Goal: Check status: Check status

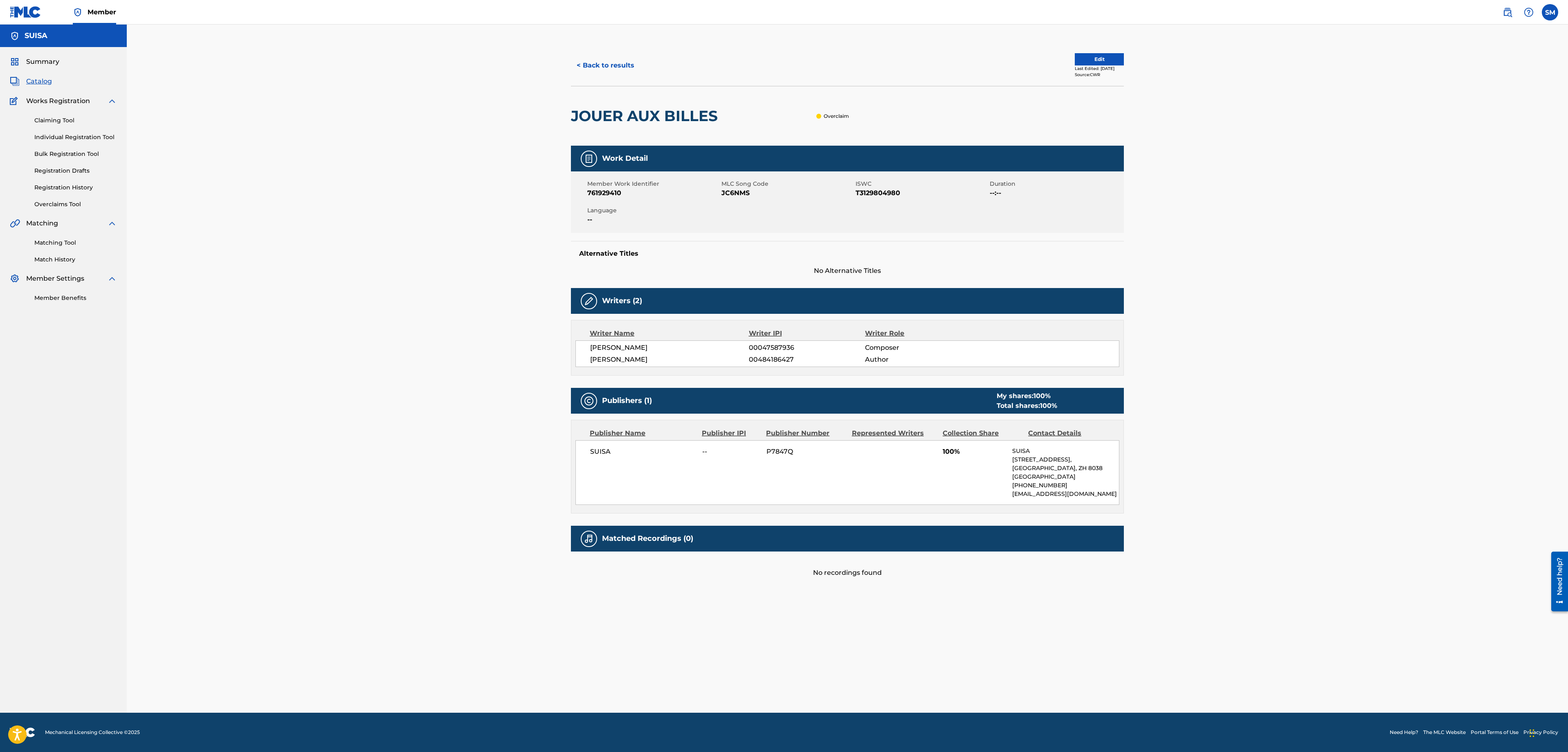
click at [62, 192] on div "Claiming Tool Individual Registration Tool Bulk Registration Tool Registration …" at bounding box center [63, 157] width 107 height 103
click at [63, 200] on link "Overclaims Tool" at bounding box center [75, 205] width 83 height 9
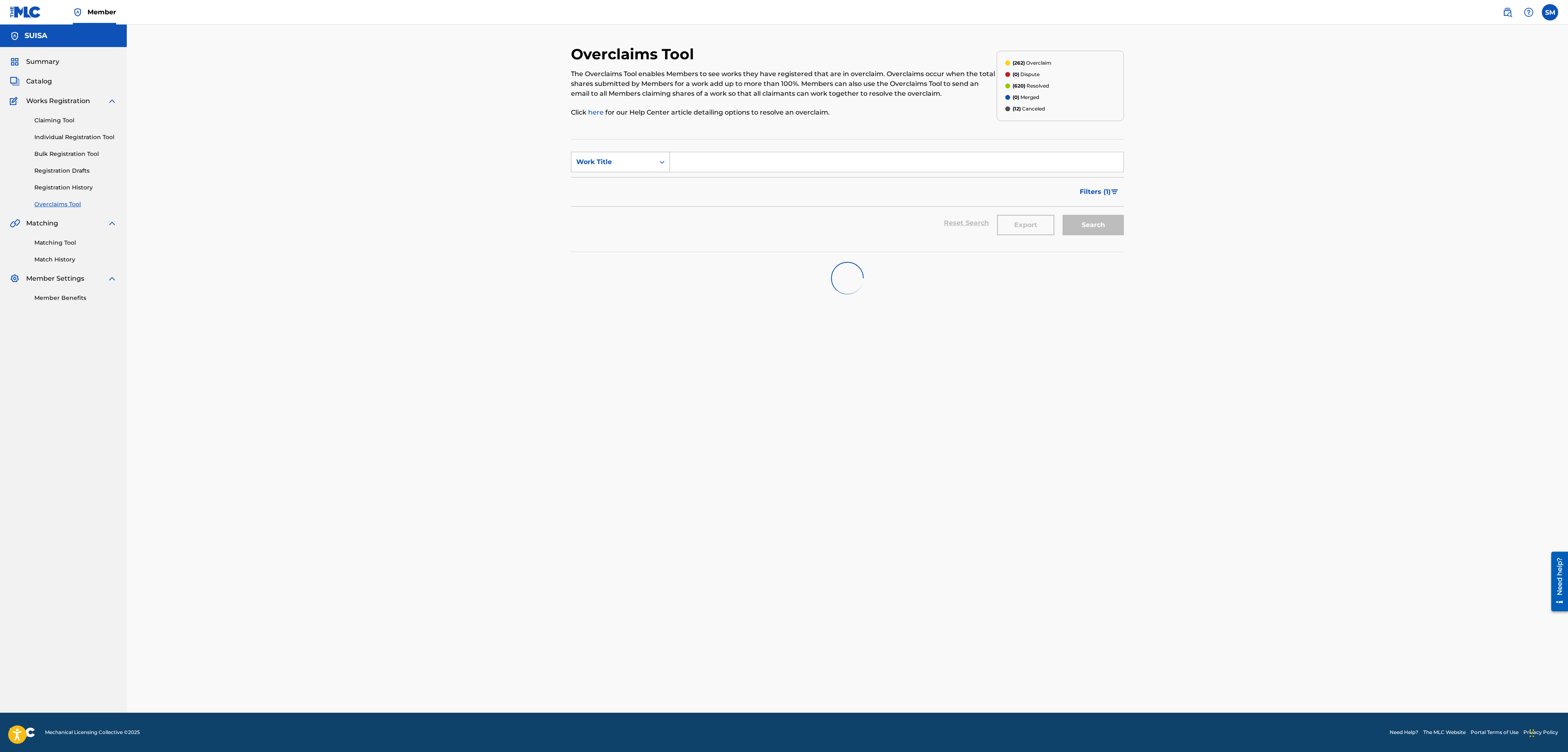
click at [664, 160] on icon "Search Form" at bounding box center [662, 161] width 8 height 8
click at [647, 203] on div "Overclaim ID" at bounding box center [620, 203] width 98 height 21
drag, startPoint x: 698, startPoint y: 159, endPoint x: 699, endPoint y: 164, distance: 5.1
click at [699, 164] on input "Search Form" at bounding box center [897, 162] width 453 height 19
type input "13414"
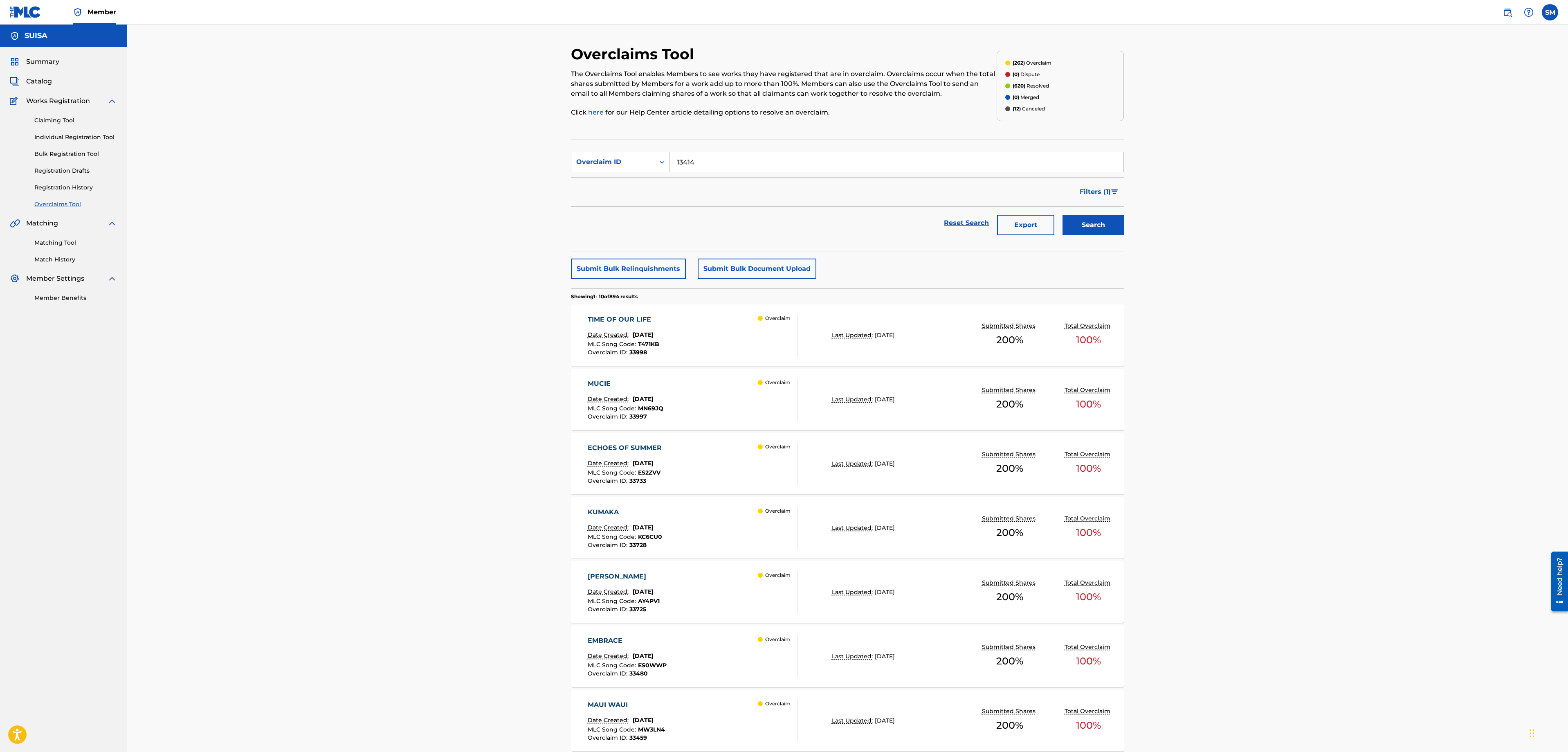
click at [1085, 228] on button "Search" at bounding box center [1093, 225] width 61 height 21
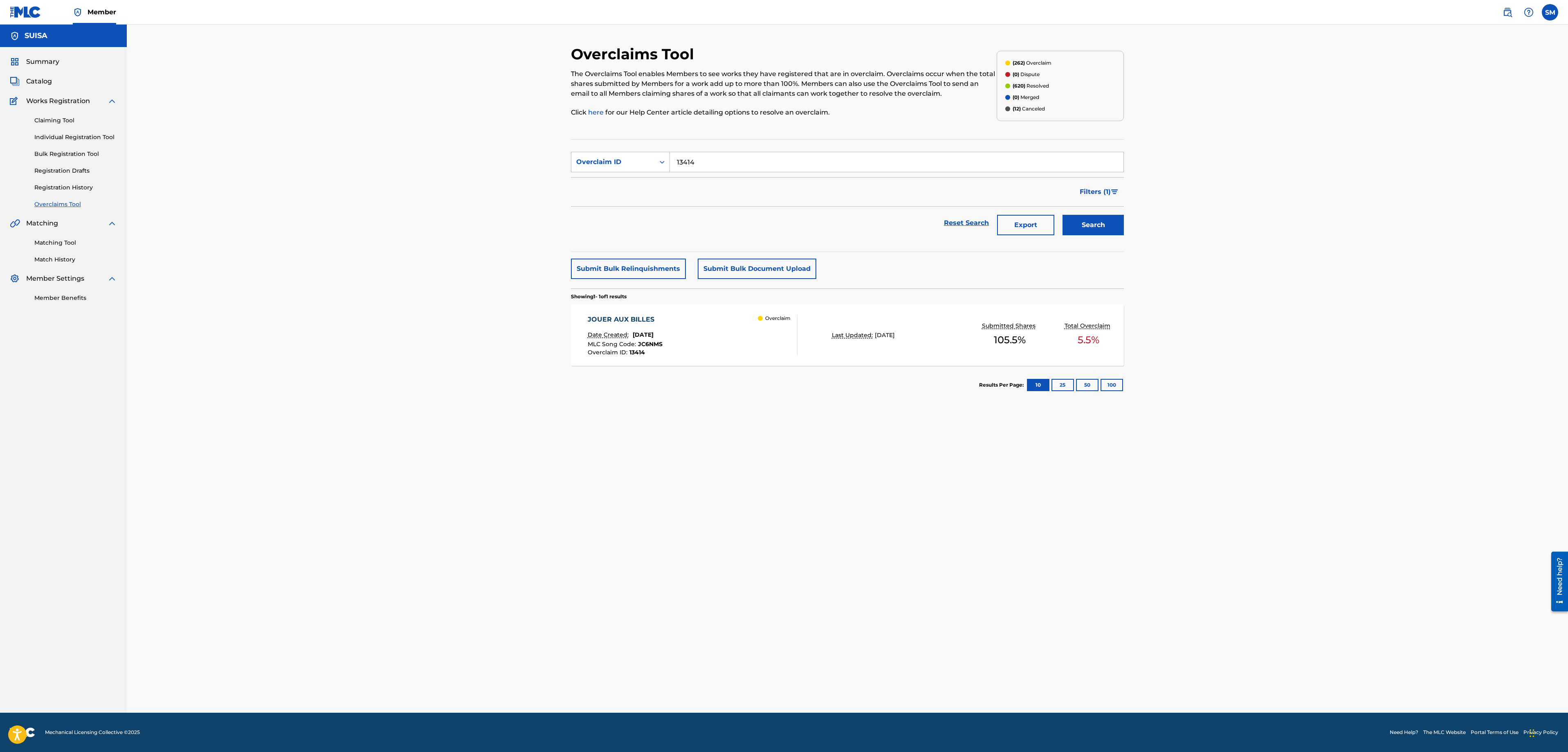
click at [662, 343] on div "MLC Song Code : JC6NMS" at bounding box center [625, 345] width 75 height 8
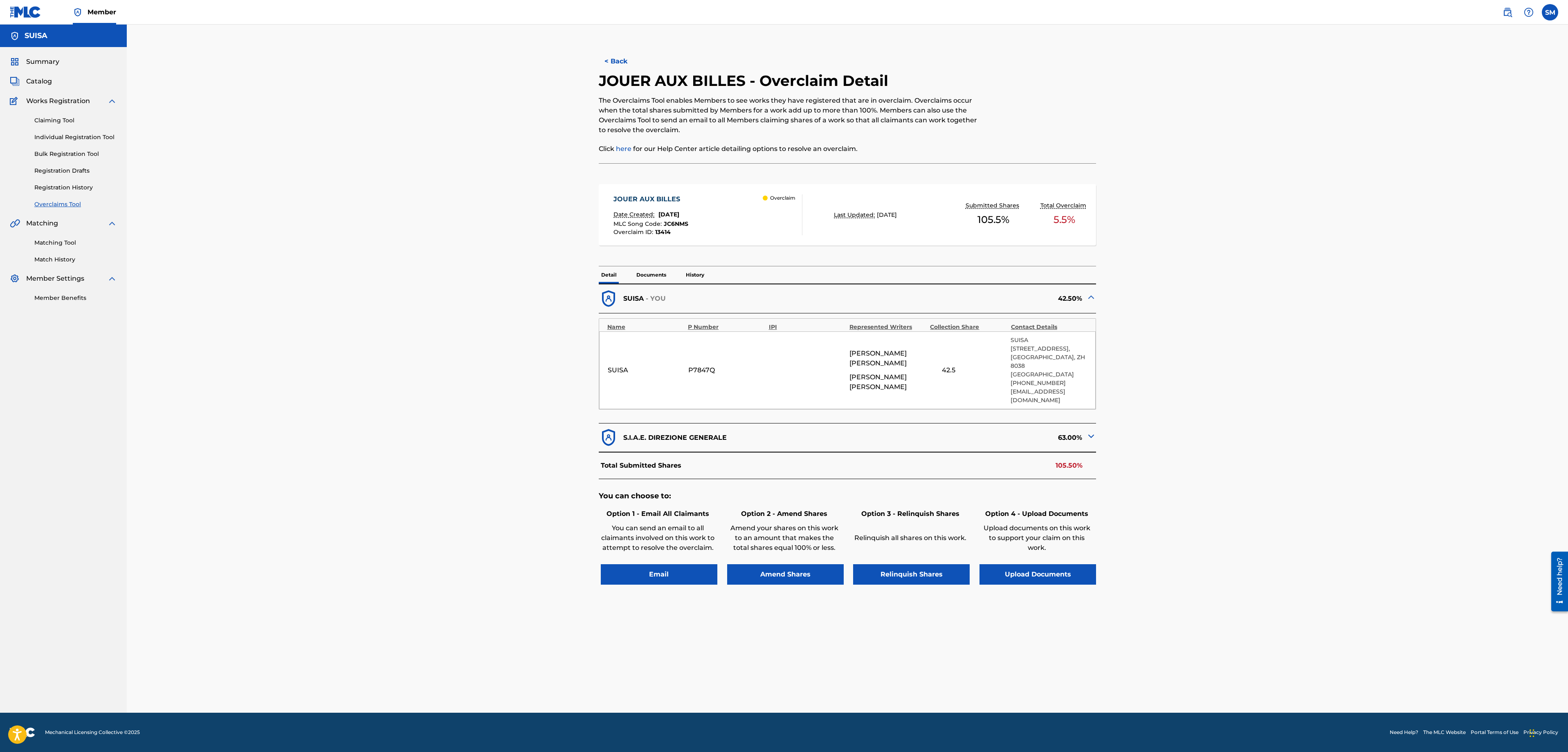
click at [1090, 431] on img at bounding box center [1091, 436] width 10 height 10
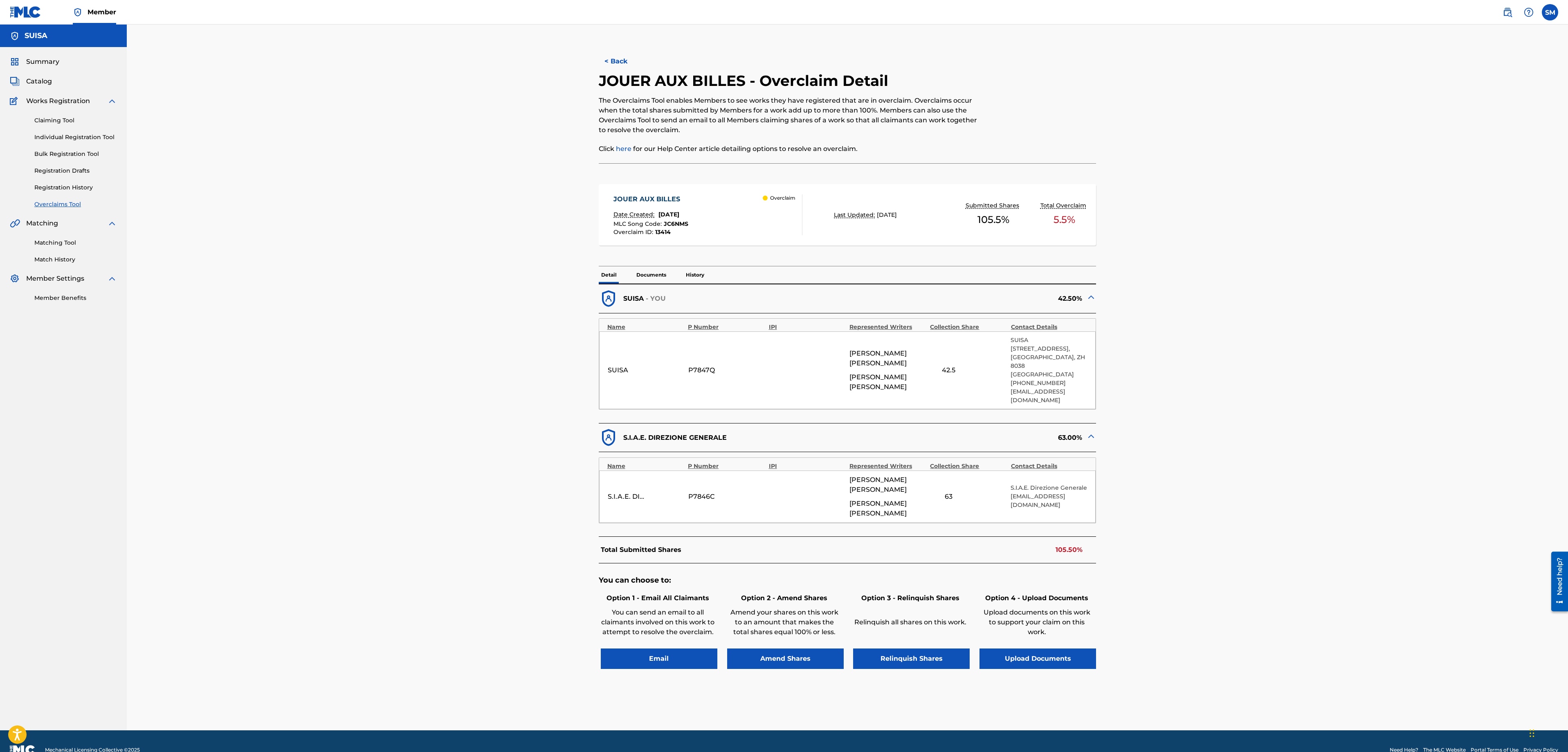
click at [1091, 296] on img at bounding box center [1091, 297] width 10 height 10
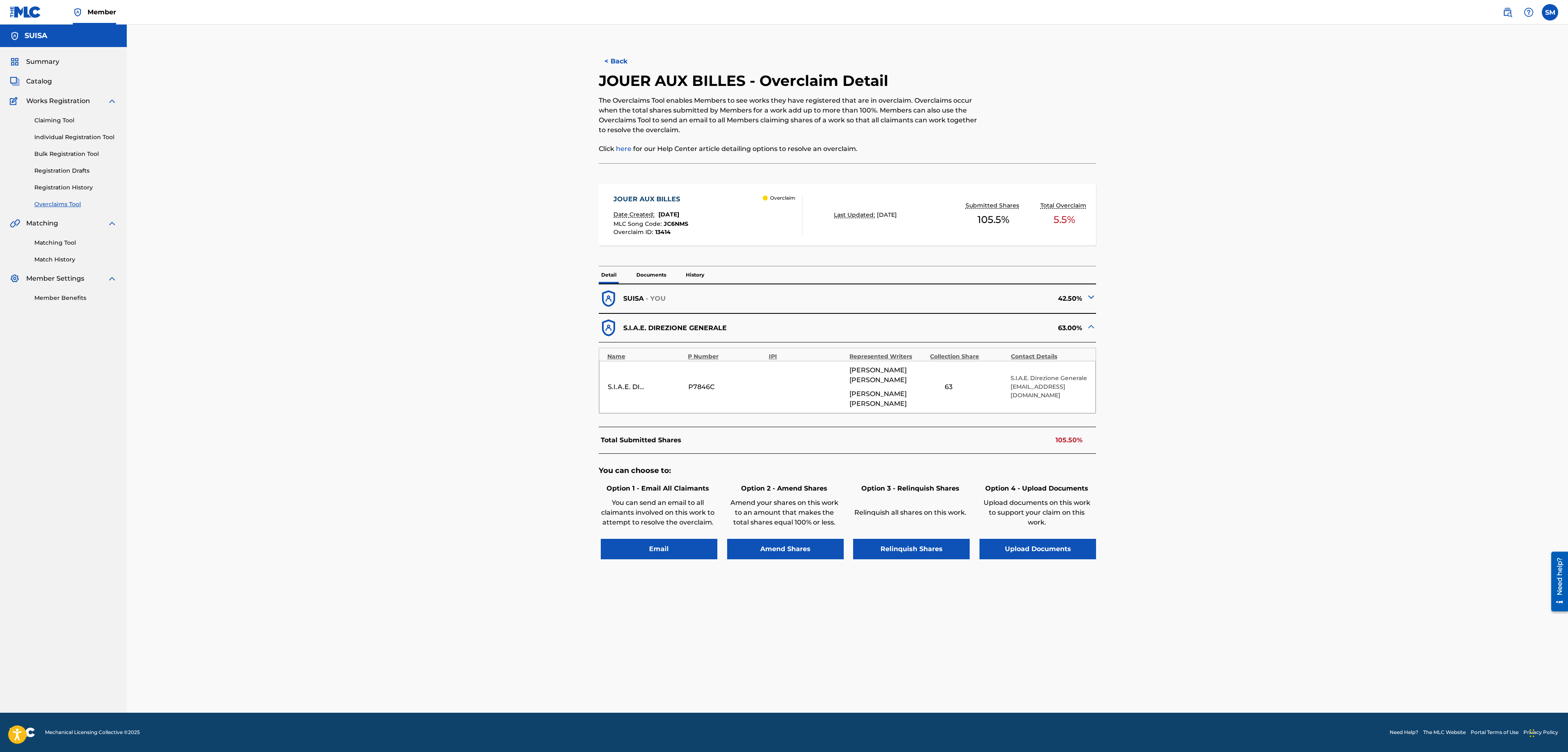
click at [1089, 297] on img at bounding box center [1091, 297] width 10 height 10
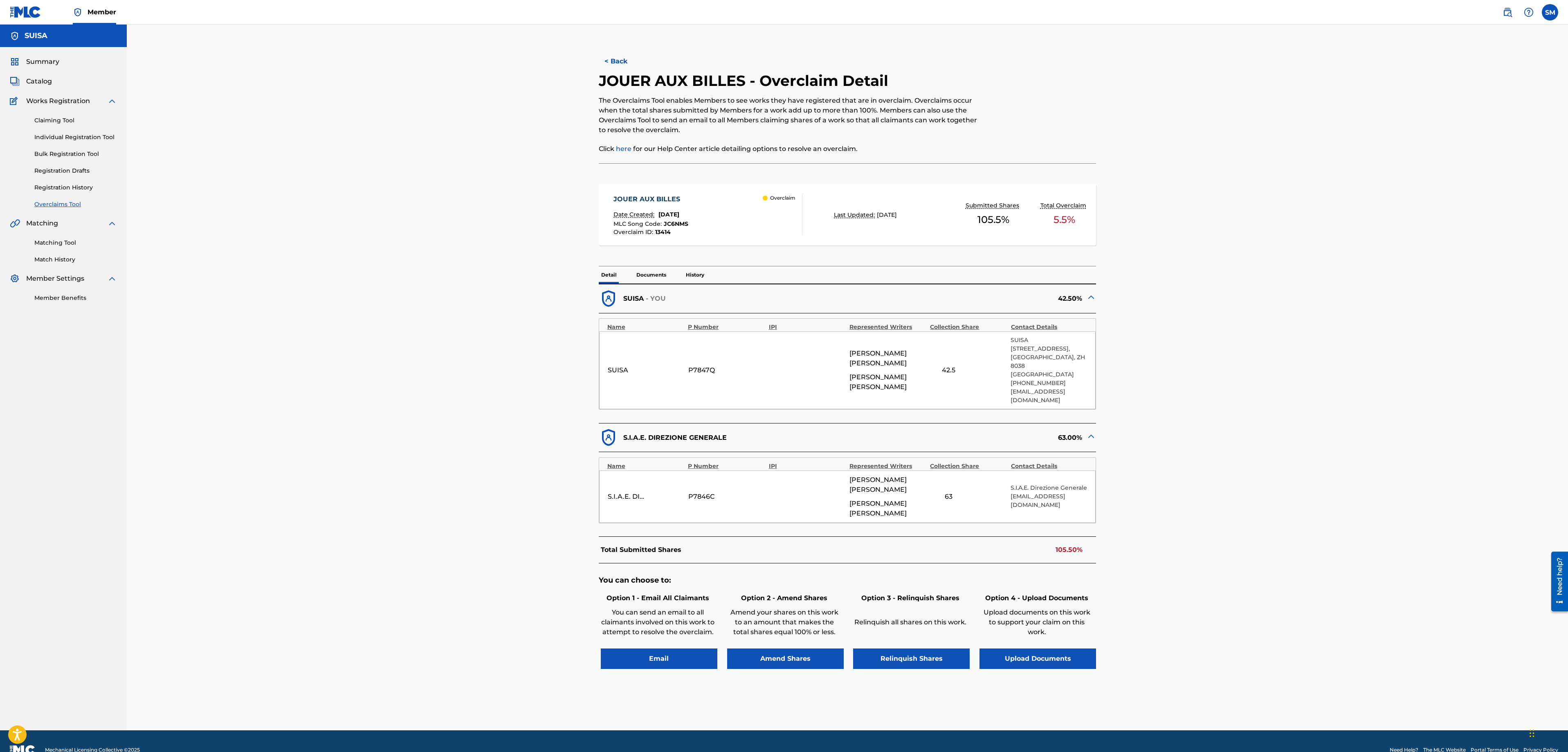
click at [1092, 431] on img at bounding box center [1091, 436] width 10 height 10
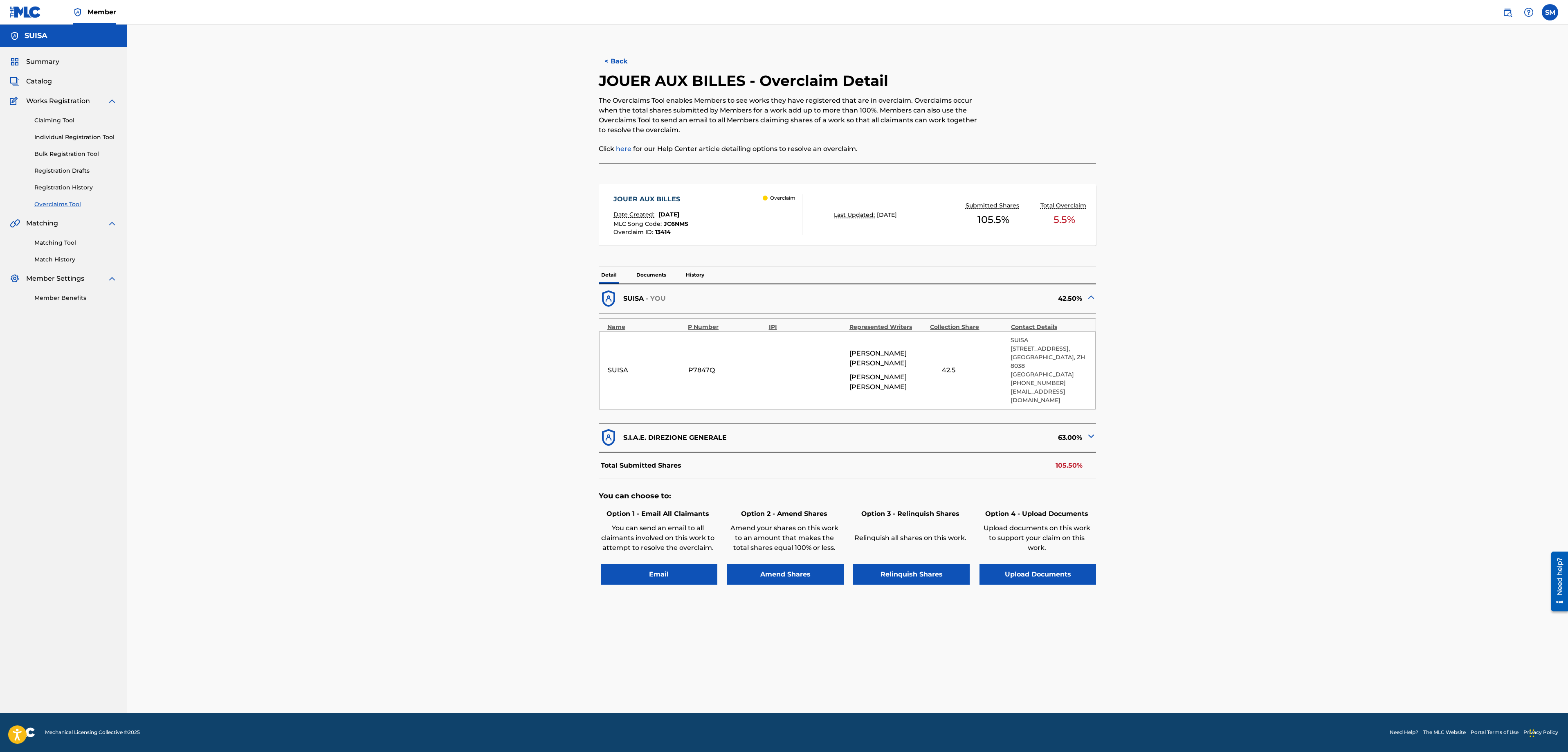
click at [1092, 431] on img at bounding box center [1091, 436] width 10 height 10
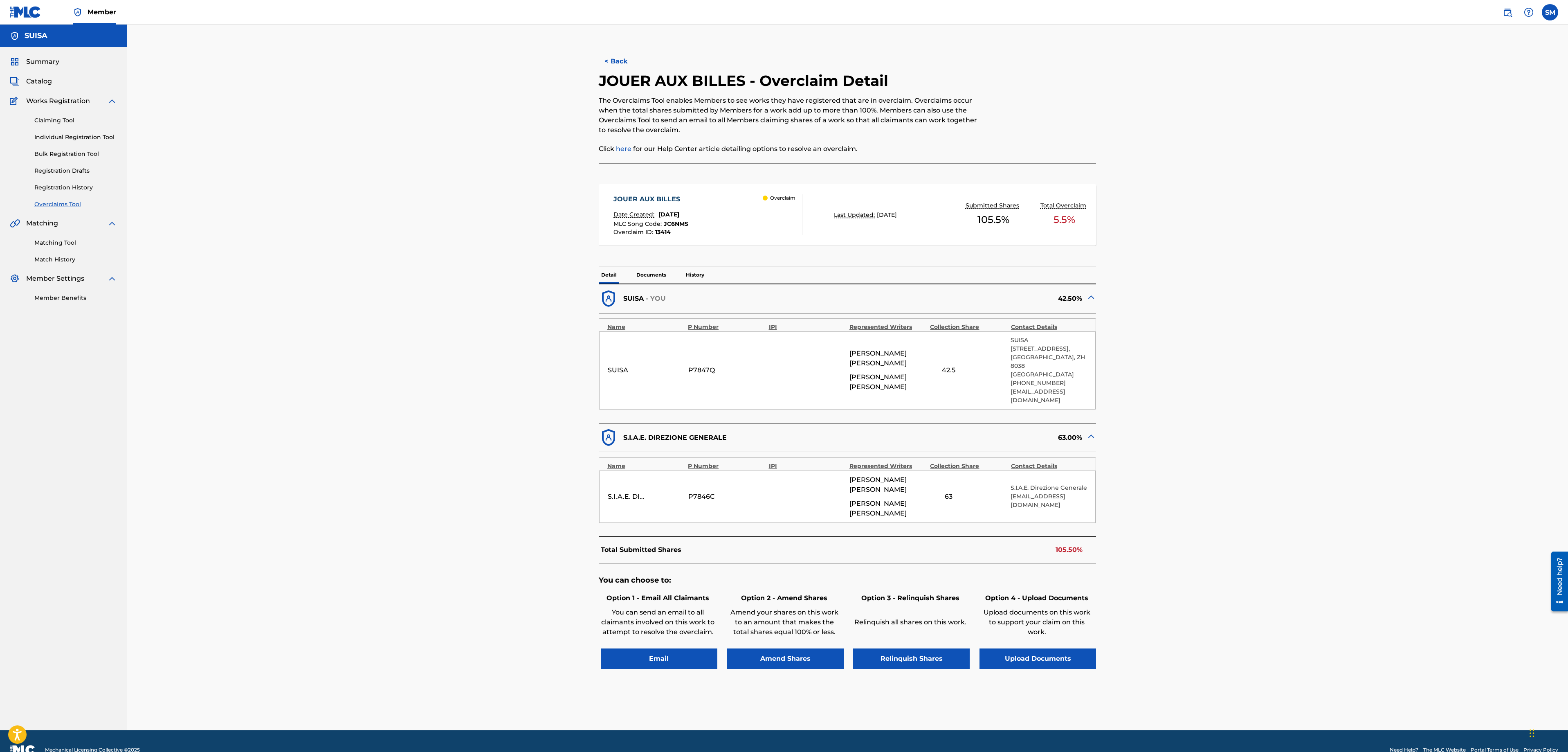
click at [1093, 431] on img at bounding box center [1091, 436] width 10 height 10
